Goal: Transaction & Acquisition: Subscribe to service/newsletter

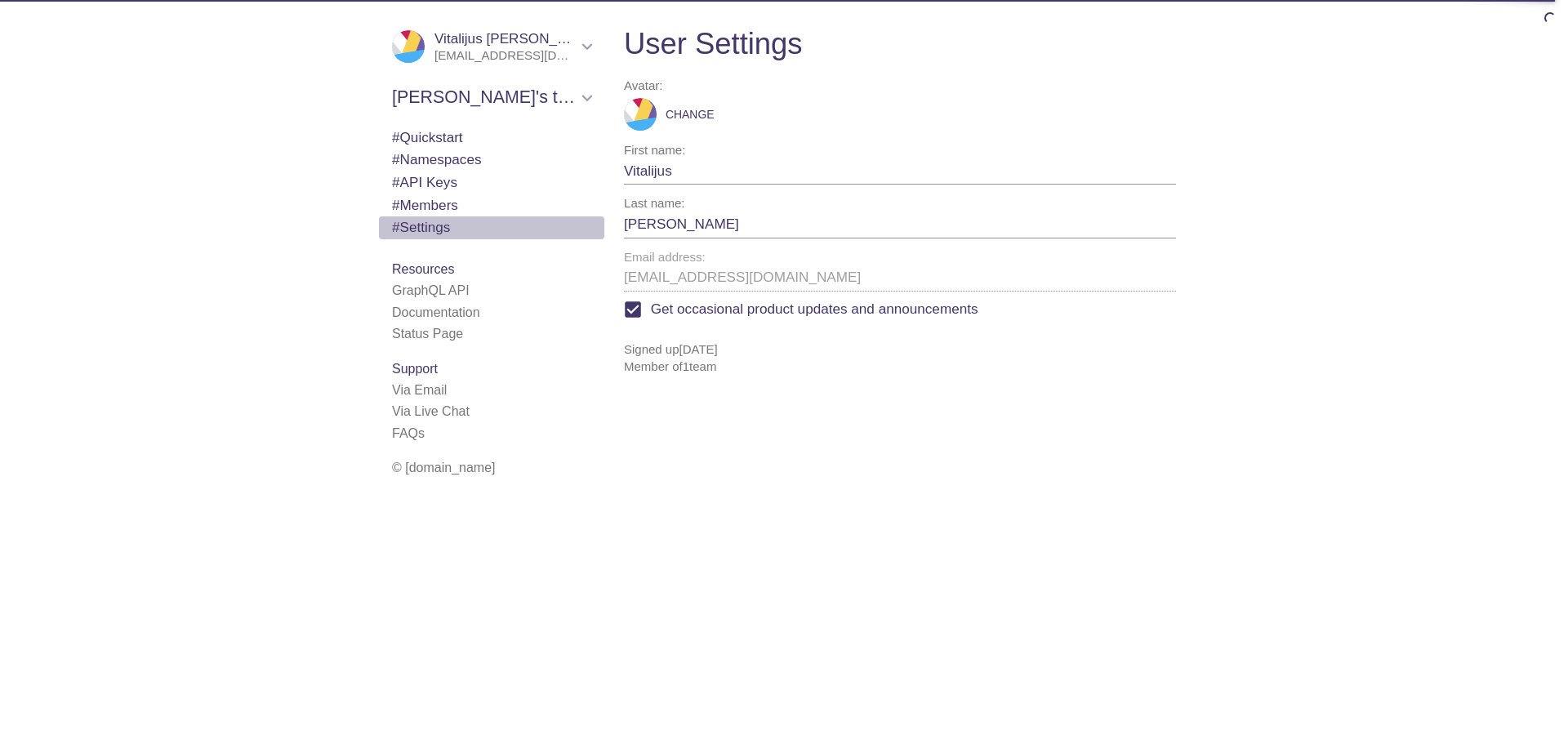
click at [426, 230] on span "# Settings" at bounding box center [420, 227] width 58 height 16
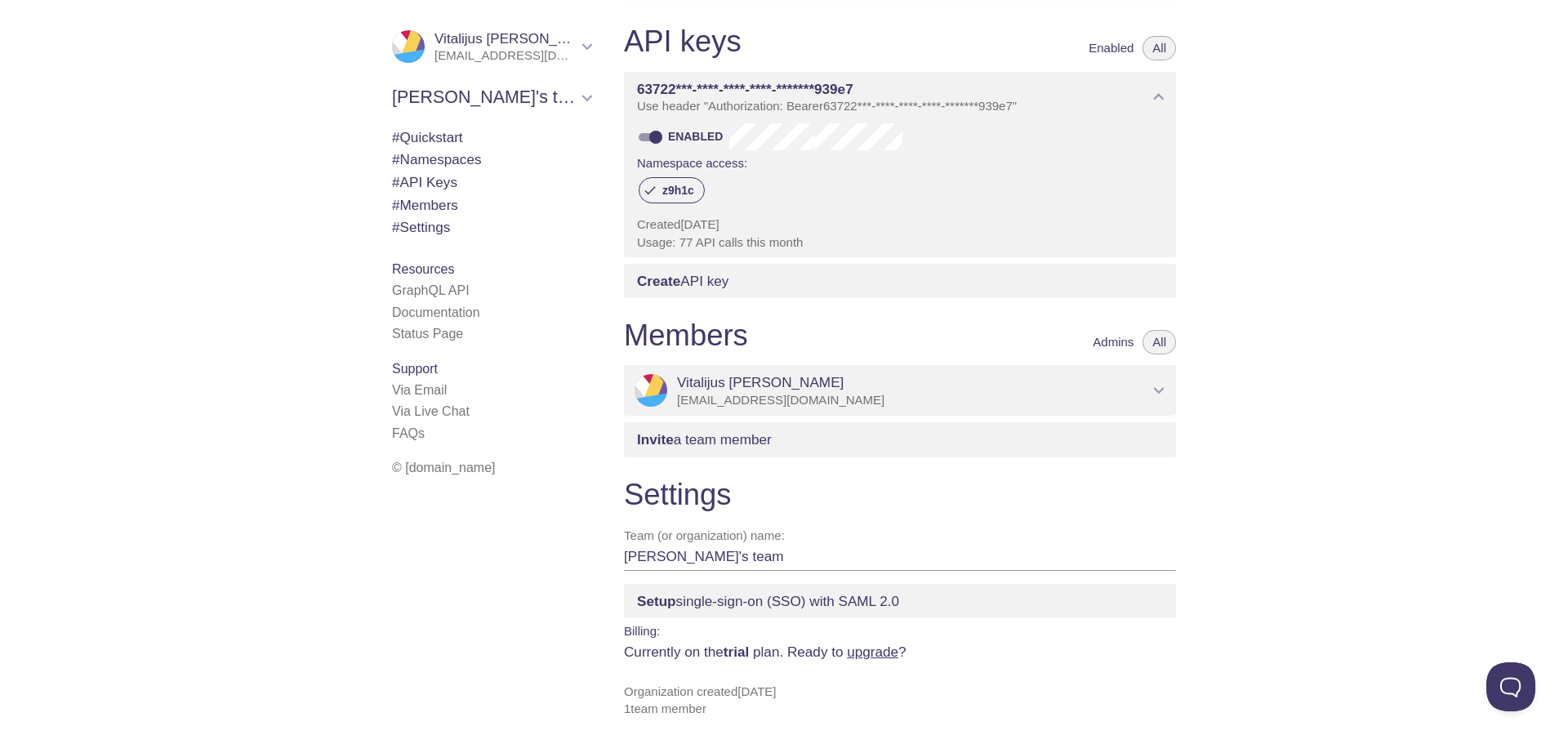
click at [874, 650] on link "upgrade" at bounding box center [872, 651] width 52 height 16
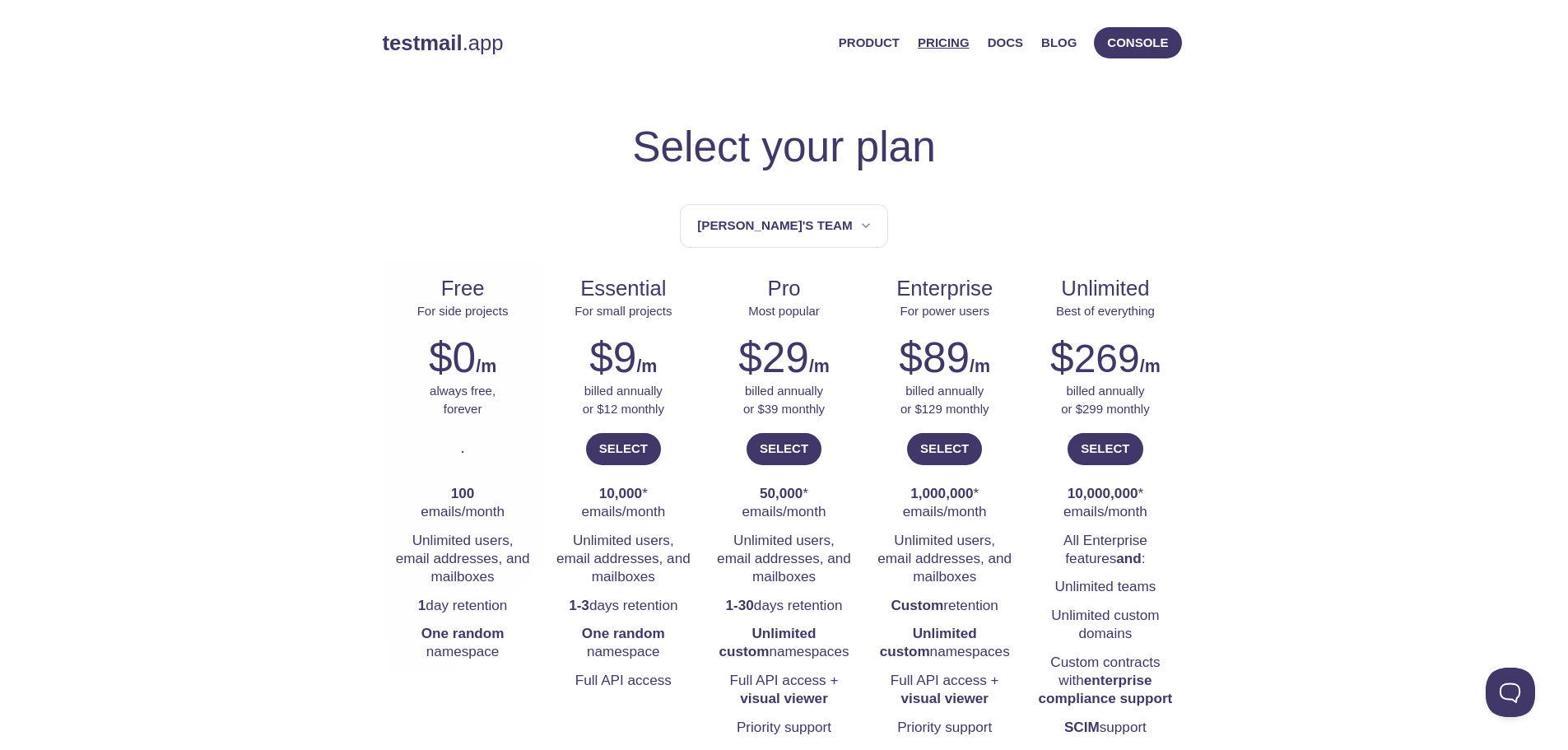
click at [472, 508] on li "100 emails/month" at bounding box center [462, 503] width 136 height 47
drag, startPoint x: 454, startPoint y: 502, endPoint x: 486, endPoint y: 493, distance: 33.2
click at [486, 493] on li "100 emails/month" at bounding box center [462, 503] width 136 height 47
click at [495, 497] on li "100 emails/month" at bounding box center [462, 503] width 136 height 47
click at [827, 227] on span "[PERSON_NAME]'s team" at bounding box center [785, 226] width 176 height 22
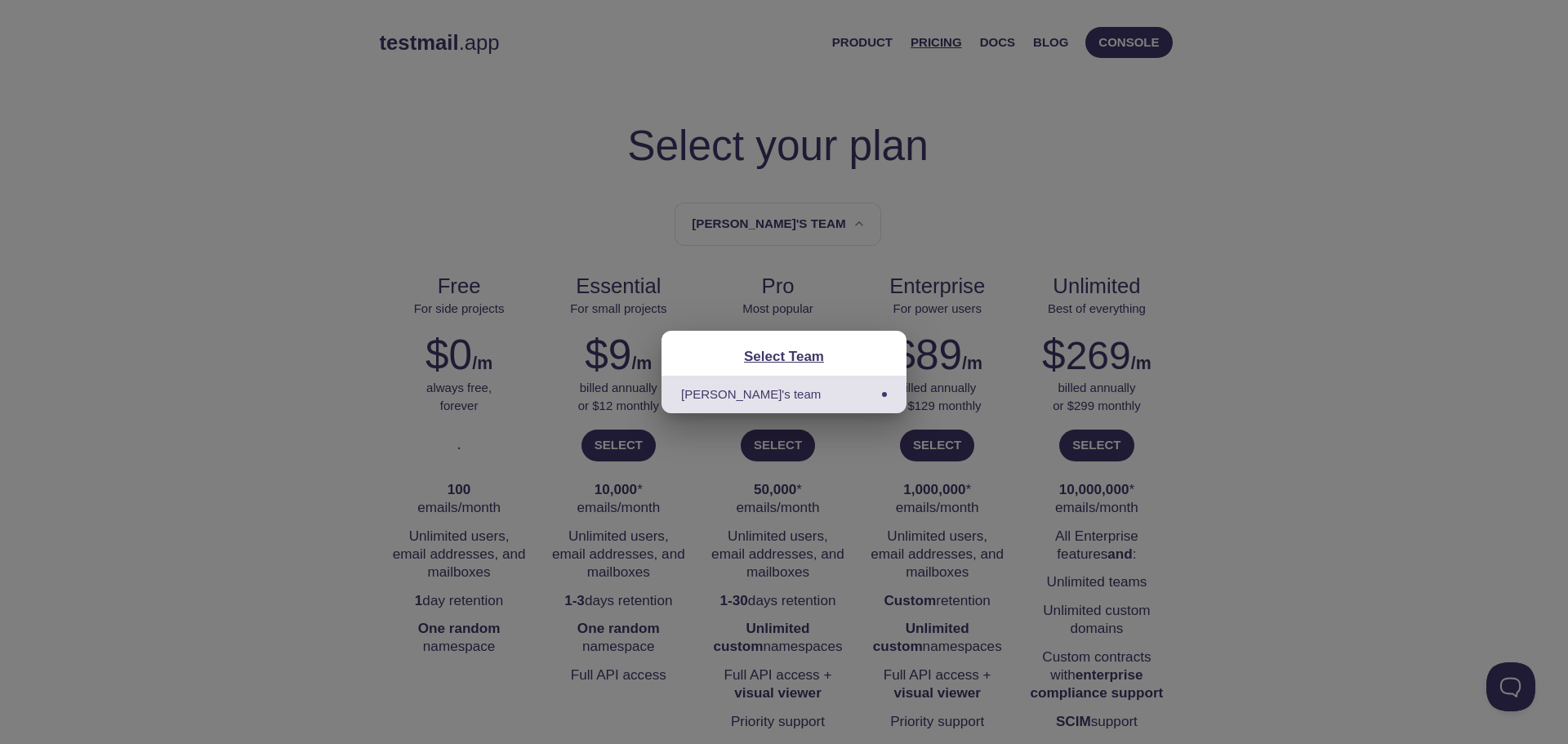
click at [776, 389] on li "[PERSON_NAME]'s team" at bounding box center [784, 393] width 245 height 36
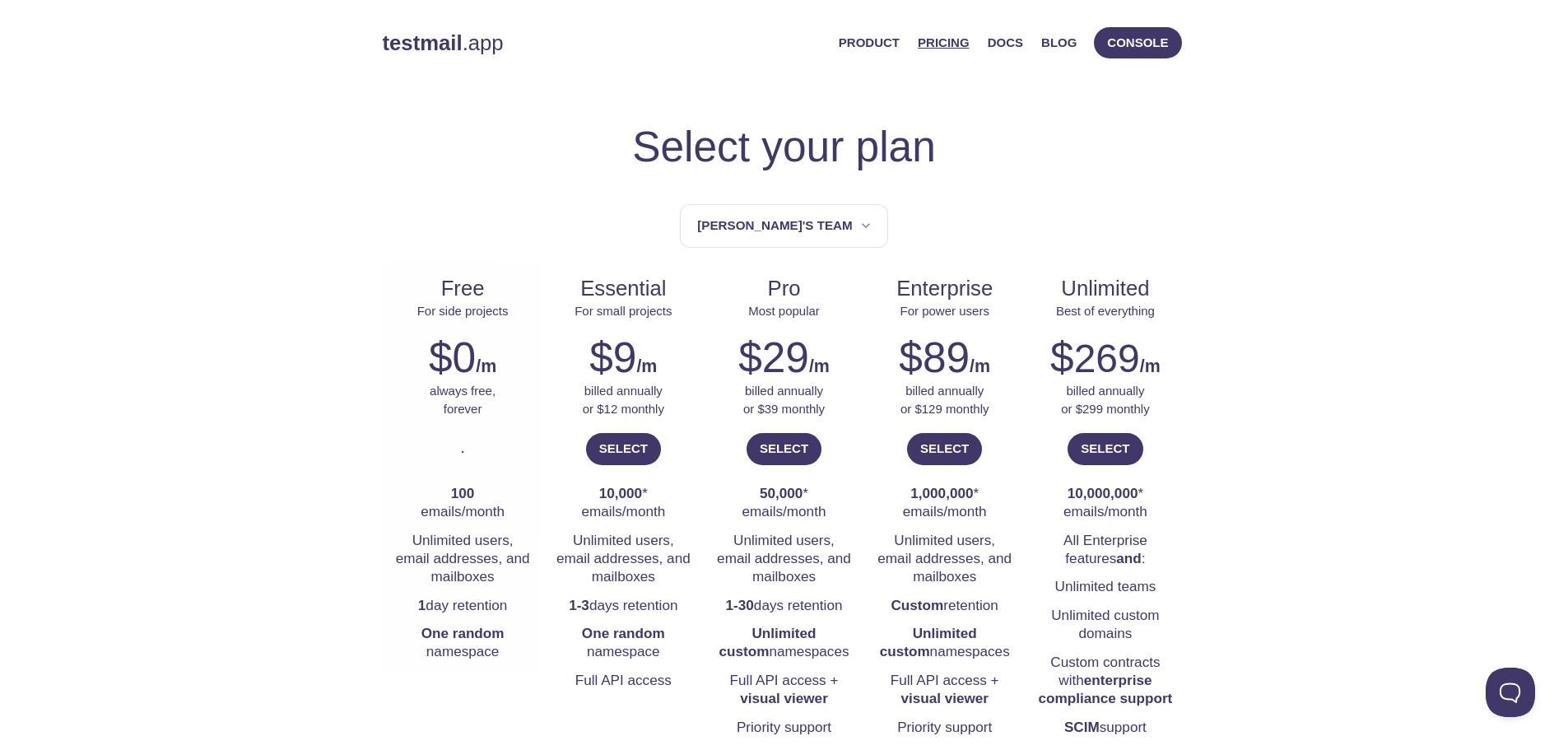
click at [469, 453] on div "." at bounding box center [462, 456] width 136 height 48
click at [485, 447] on div "." at bounding box center [462, 456] width 136 height 48
click at [488, 309] on span "For side projects" at bounding box center [463, 310] width 91 height 14
